Goal: Information Seeking & Learning: Learn about a topic

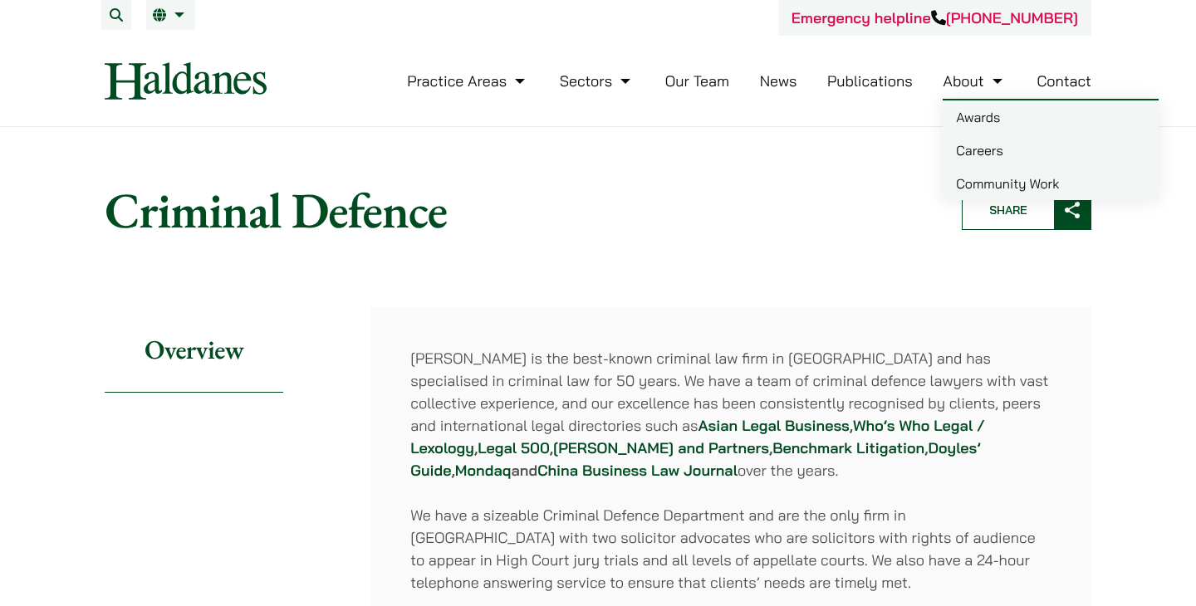
click at [998, 160] on link "Careers" at bounding box center [1051, 150] width 216 height 33
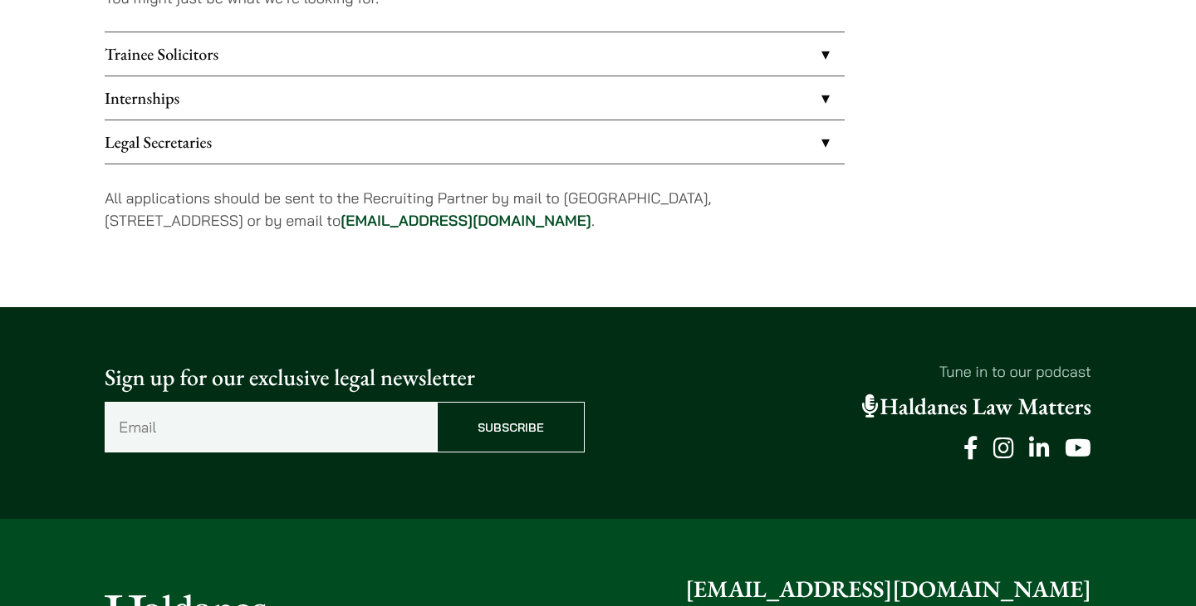
scroll to position [1475, 0]
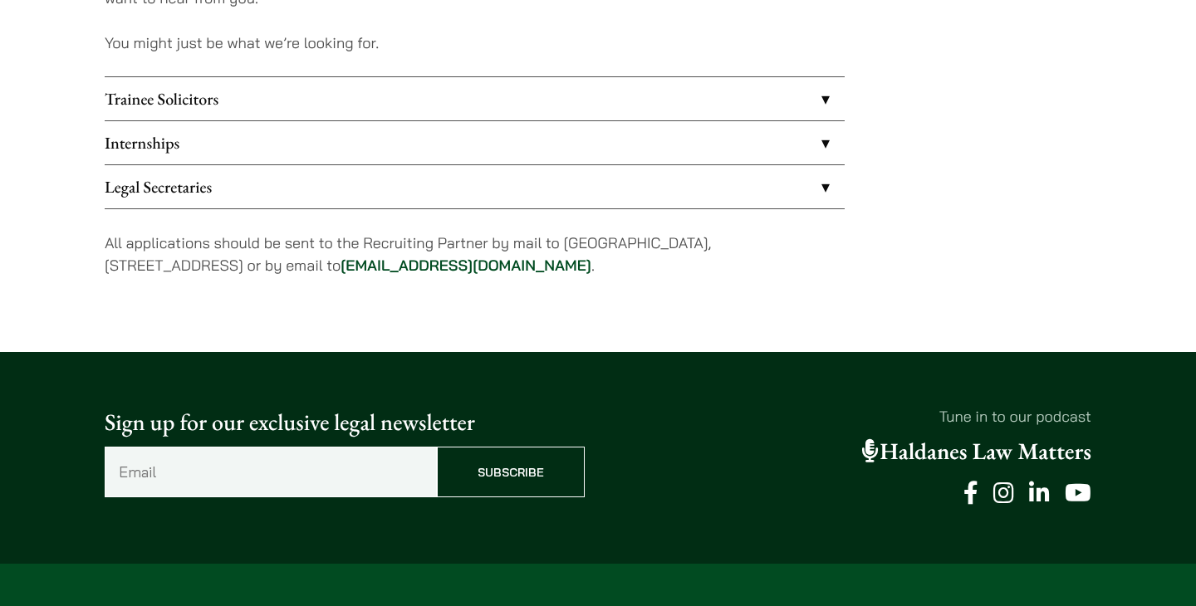
click at [783, 110] on link "Trainee Solicitors" at bounding box center [475, 98] width 740 height 43
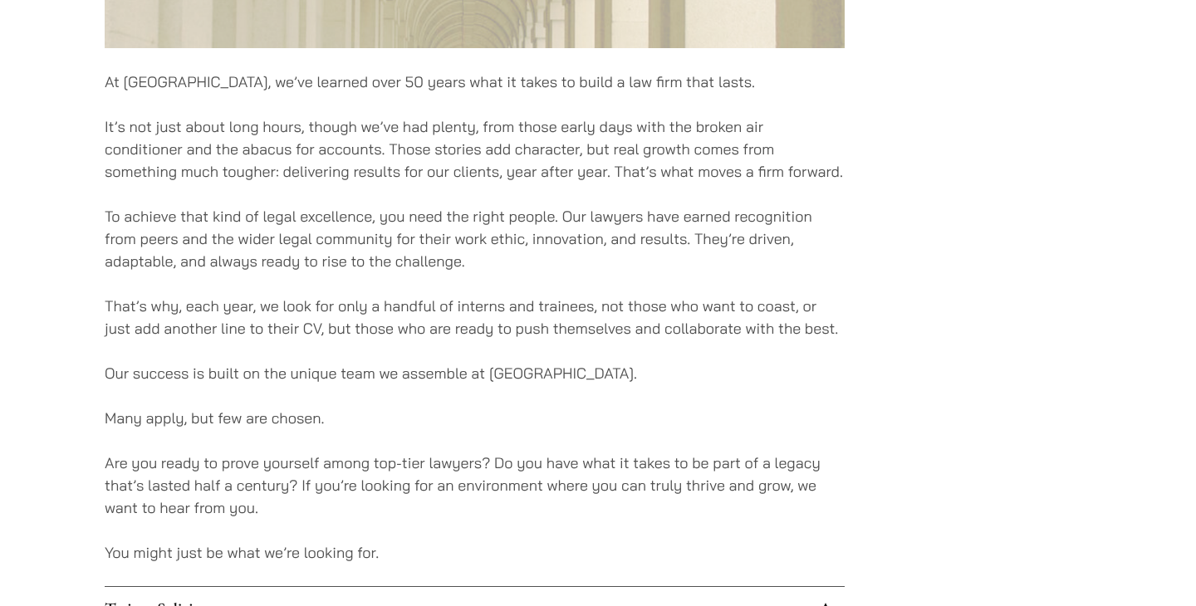
scroll to position [979, 0]
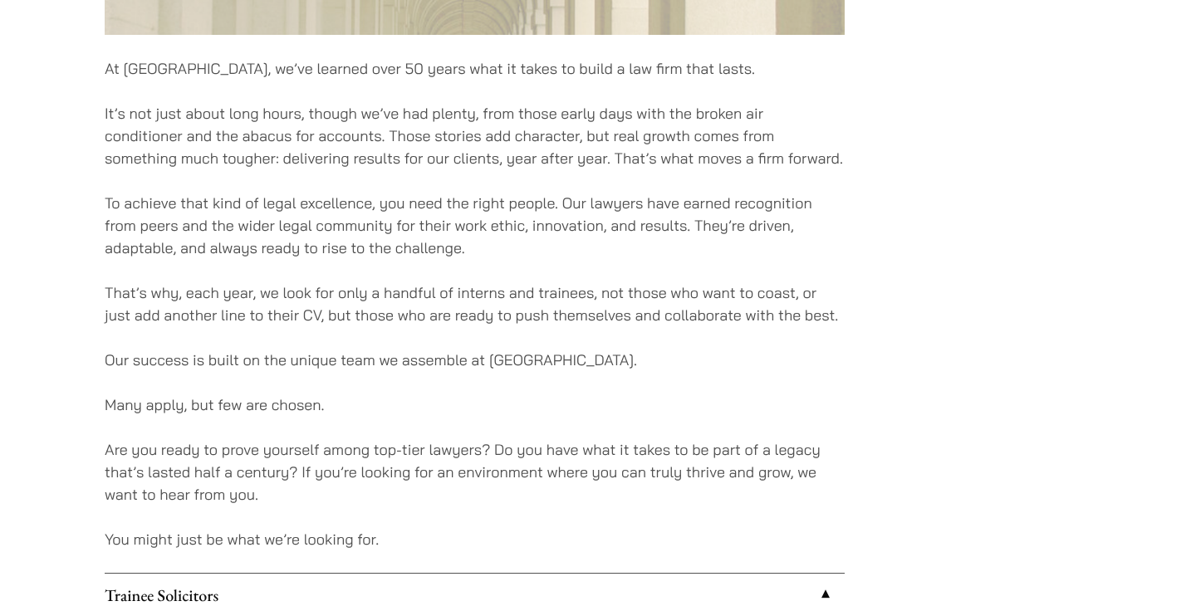
click at [783, 312] on p "That’s why, each year, we look for only a handful of interns and trainees, not …" at bounding box center [475, 304] width 740 height 45
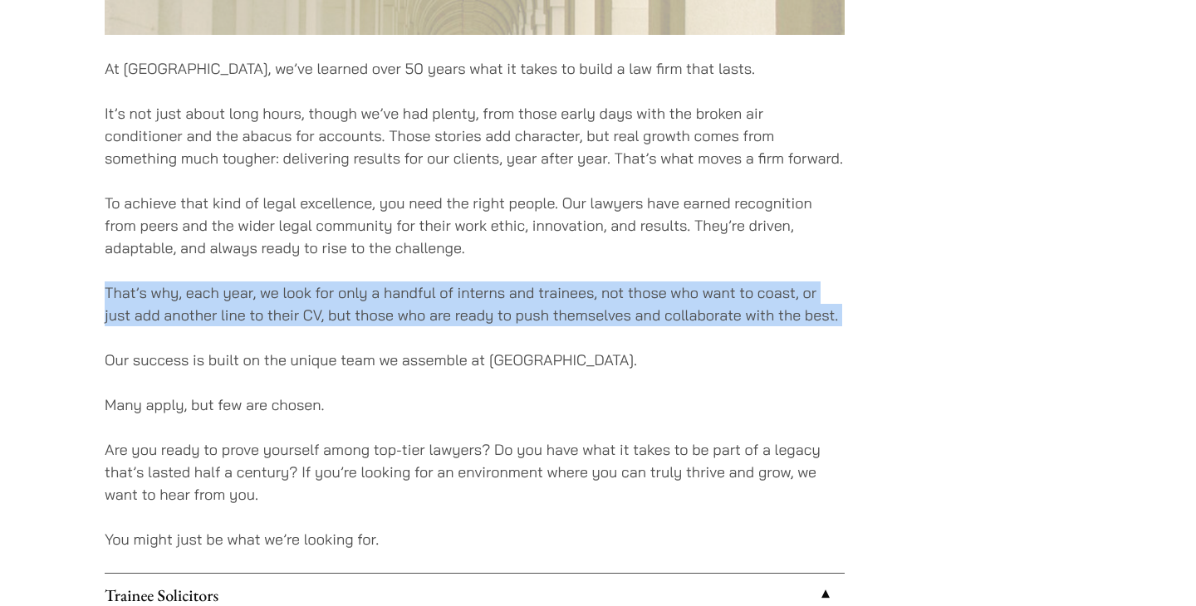
click at [783, 312] on p "That’s why, each year, we look for only a handful of interns and trainees, not …" at bounding box center [475, 304] width 740 height 45
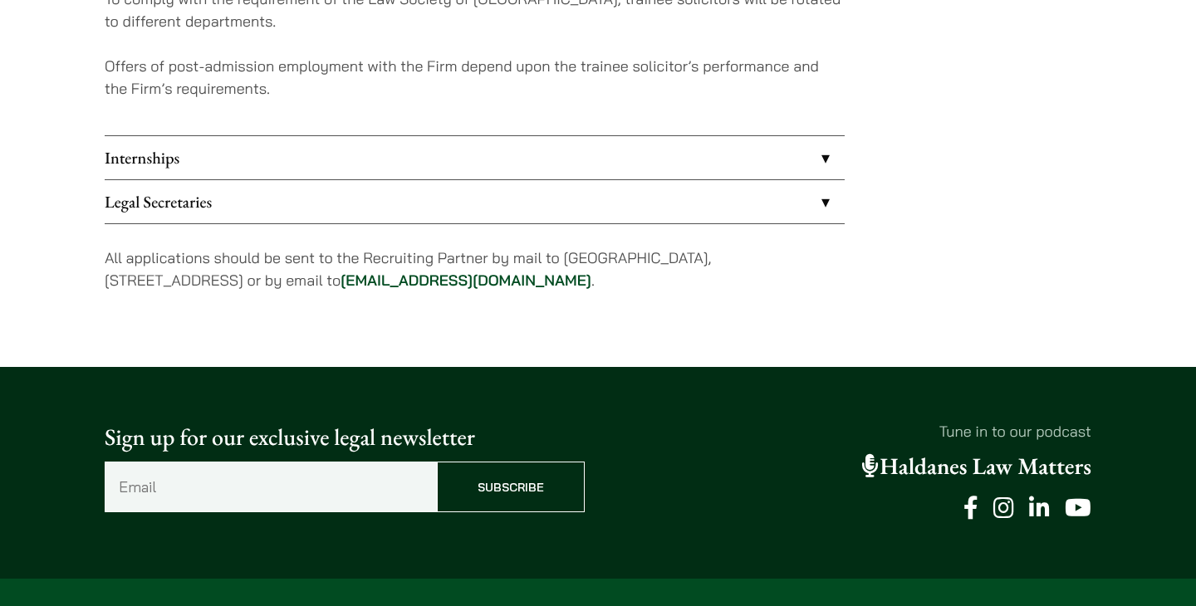
scroll to position [1882, 0]
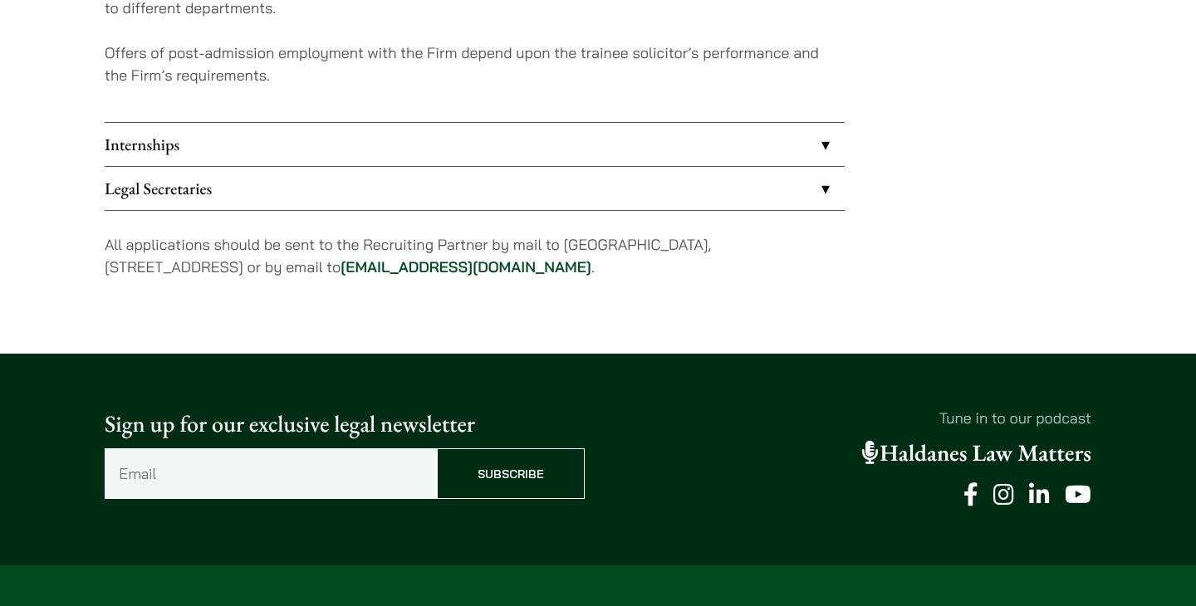
click at [792, 127] on link "Internships" at bounding box center [475, 144] width 740 height 43
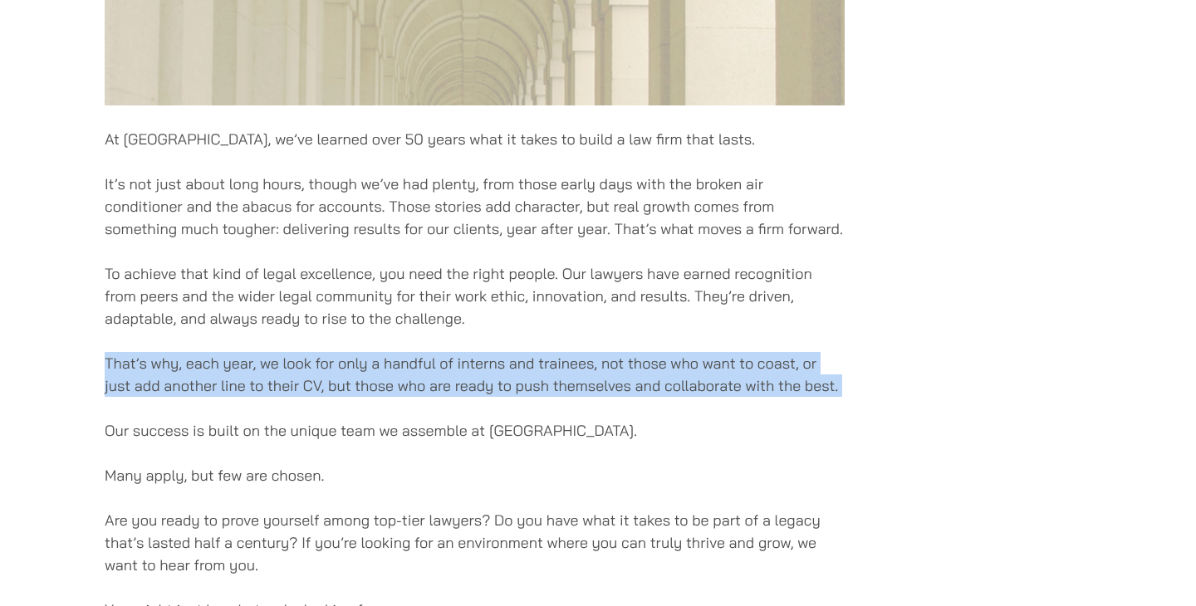
scroll to position [853, 0]
